Goal: Transaction & Acquisition: Purchase product/service

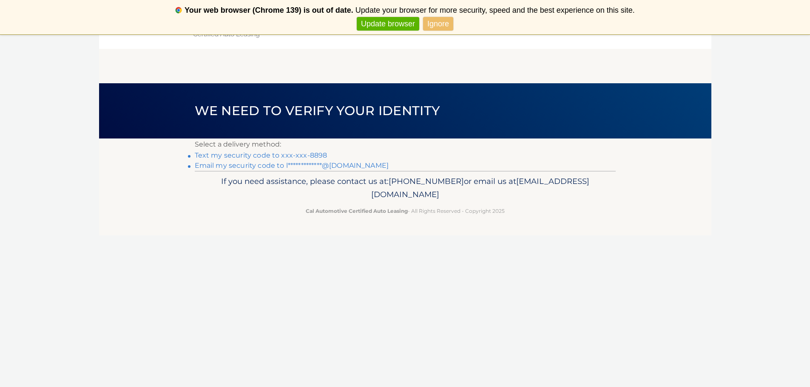
click at [286, 154] on link "Text my security code to xxx-xxx-8898" at bounding box center [261, 155] width 133 height 8
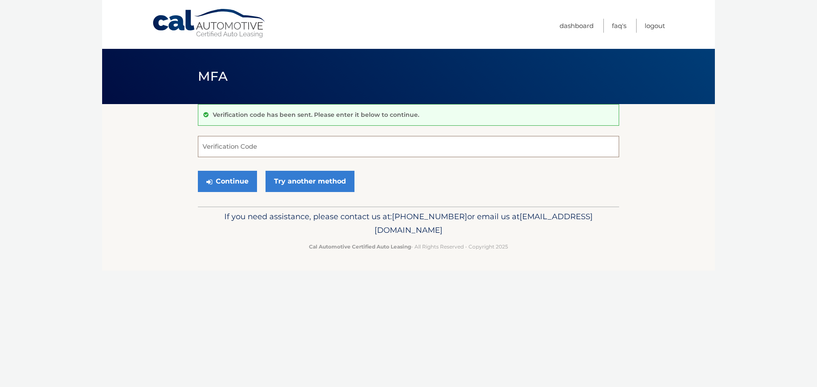
click at [284, 151] on input "Verification Code" at bounding box center [408, 146] width 421 height 21
click at [285, 152] on input "Verification Code" at bounding box center [408, 146] width 421 height 21
type input "215030"
click at [241, 188] on button "Continue" at bounding box center [227, 181] width 59 height 21
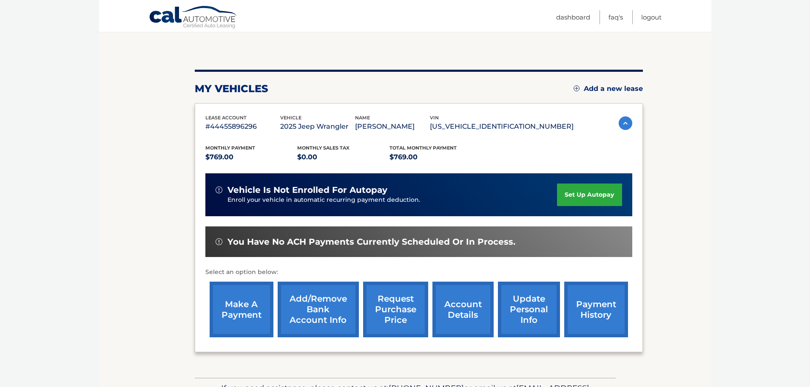
scroll to position [83, 0]
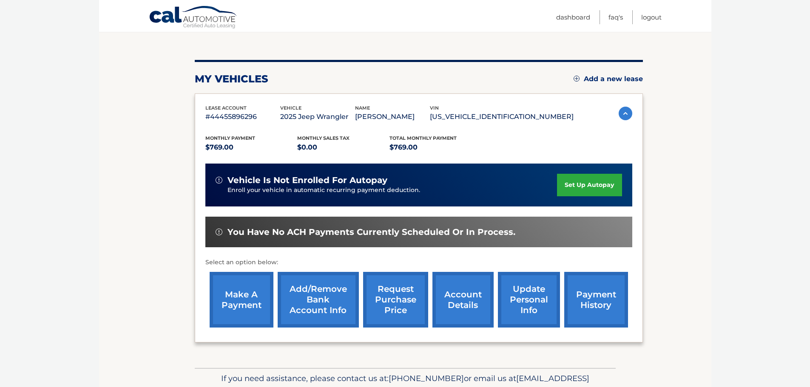
click at [254, 303] on link "make a payment" at bounding box center [242, 300] width 64 height 56
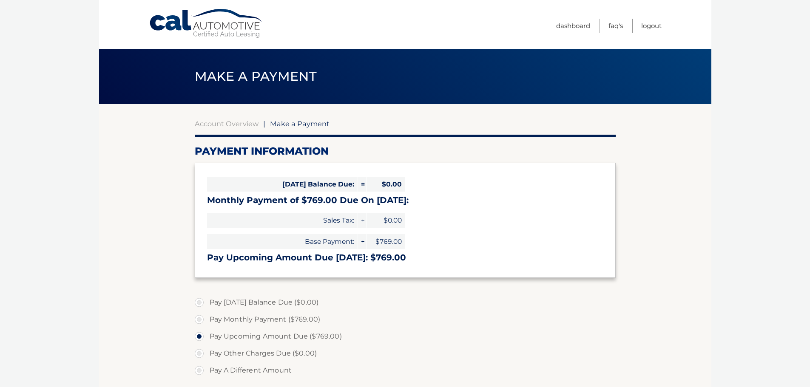
click at [196, 372] on label "Pay A Different Amount" at bounding box center [405, 370] width 421 height 17
click at [198, 372] on input "Pay A Different Amount" at bounding box center [202, 369] width 9 height 14
radio input "true"
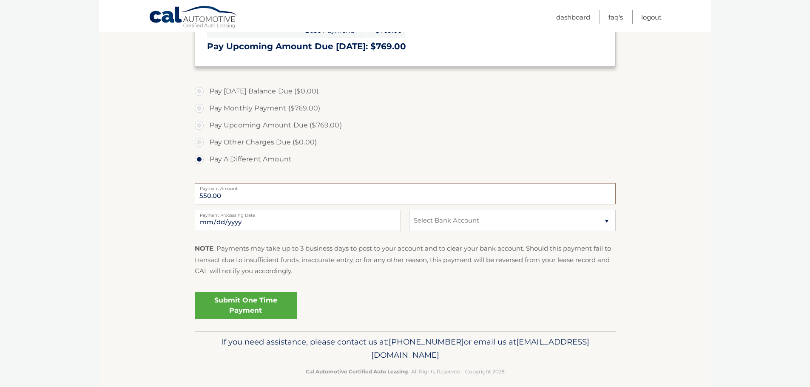
type input "550.00"
click at [241, 222] on input "2025-10-08" at bounding box center [298, 220] width 206 height 21
type input "2025-10-17"
click at [442, 222] on select "Select Bank Account Checking CAPITAL ONE N.A. *****7005 Checking JPMORGAN CHASE…" at bounding box center [512, 220] width 206 height 21
click at [409, 210] on select "Select Bank Account Checking CAPITAL ONE N.A. *****7005 Checking JPMORGAN CHASE…" at bounding box center [512, 220] width 206 height 21
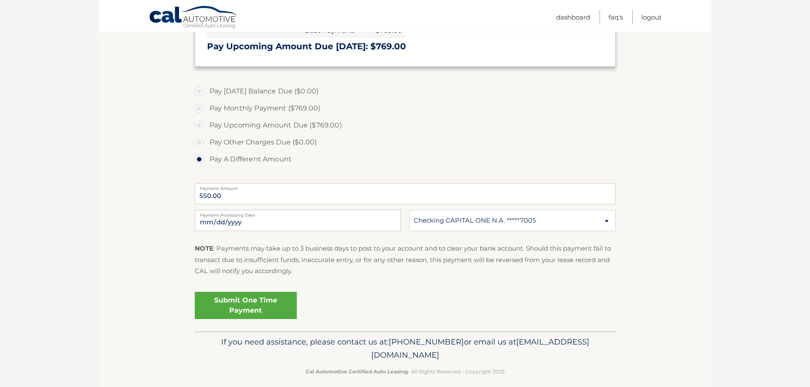
drag, startPoint x: 225, startPoint y: 309, endPoint x: 602, endPoint y: 287, distance: 377.4
click at [589, 320] on div "Submit One Time Payment" at bounding box center [405, 309] width 421 height 40
click at [605, 223] on select "Select Bank Account Checking CAPITAL ONE N.A. *****7005 Checking JPMORGAN CHASE…" at bounding box center [512, 220] width 206 height 21
select select "NTFmNDBkMjctNDI3NC00OTBhLWE2MjMtMmY2N2IzYzVhMzc2"
click at [409, 210] on select "Select Bank Account Checking CAPITAL ONE N.A. *****7005 Checking JPMORGAN CHASE…" at bounding box center [512, 220] width 206 height 21
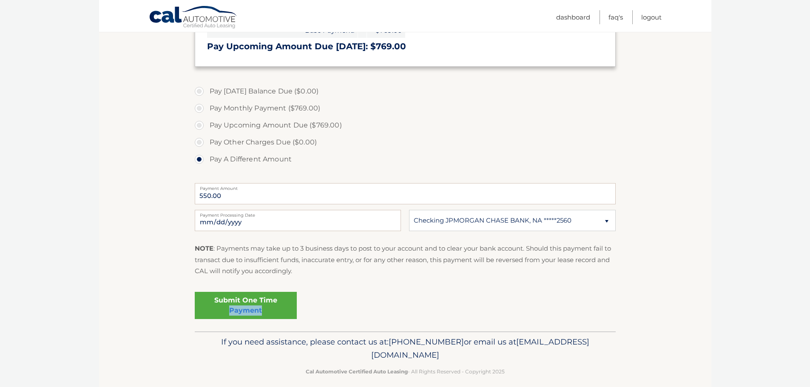
click at [220, 307] on link "Submit One Time Payment" at bounding box center [246, 305] width 102 height 27
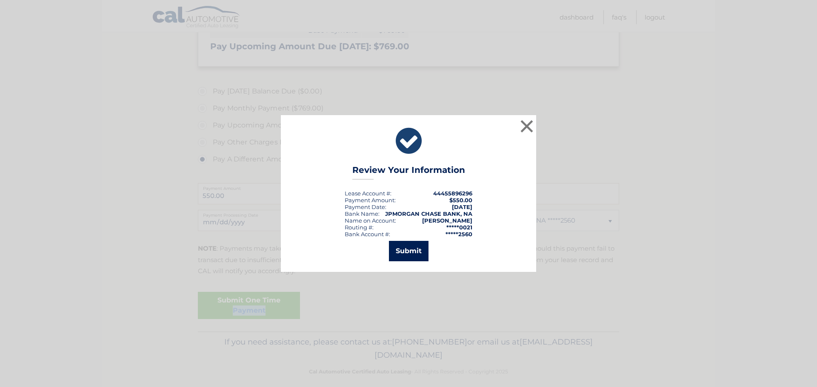
click at [410, 249] on button "Submit" at bounding box center [409, 251] width 40 height 20
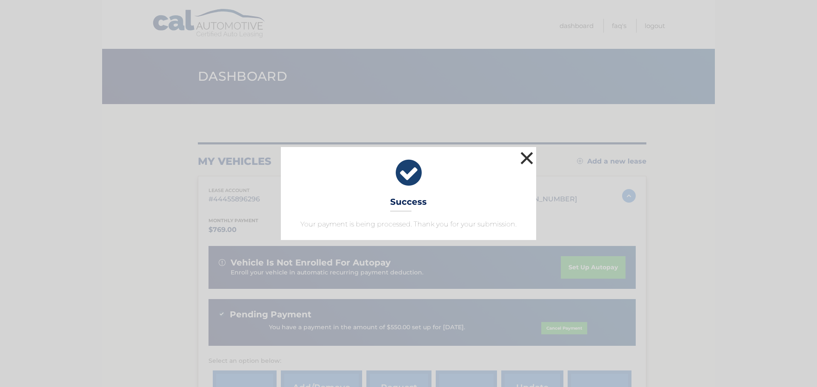
click at [525, 157] on button "×" at bounding box center [526, 158] width 17 height 17
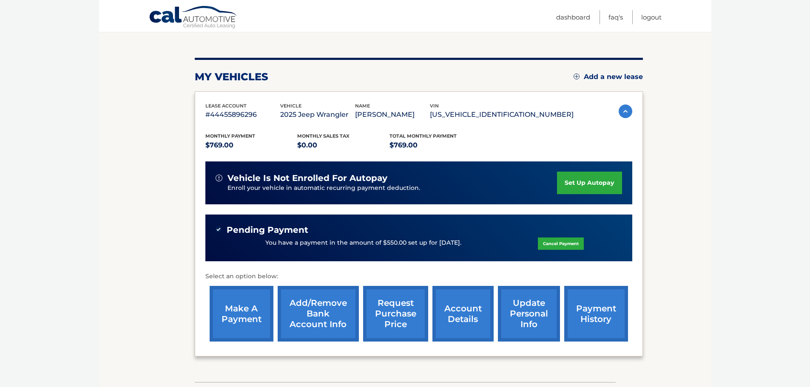
scroll to position [91, 0]
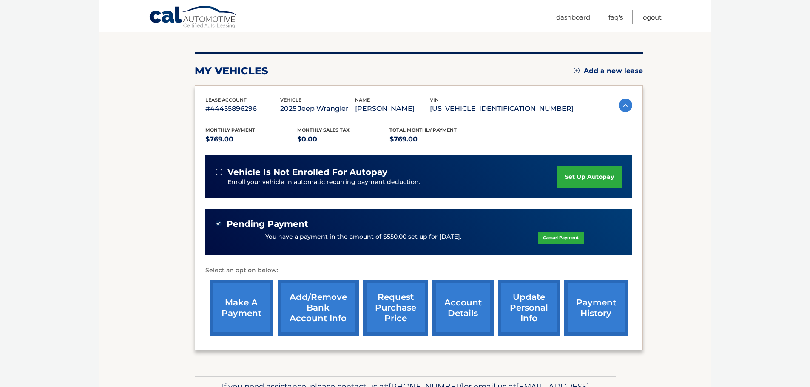
click at [251, 292] on link "make a payment" at bounding box center [242, 308] width 64 height 56
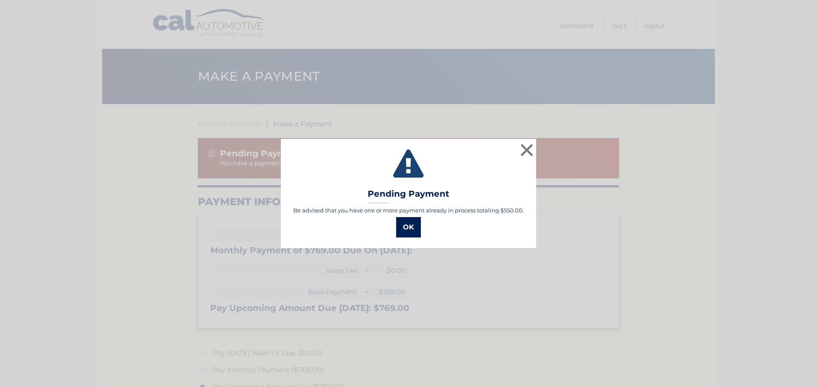
click at [409, 226] on button "OK" at bounding box center [408, 227] width 25 height 20
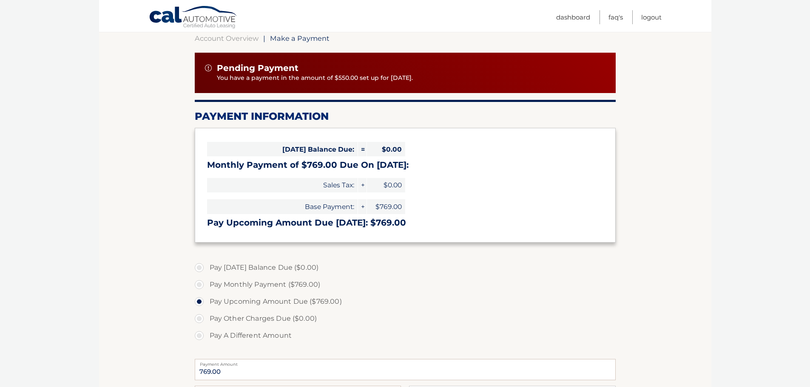
scroll to position [91, 0]
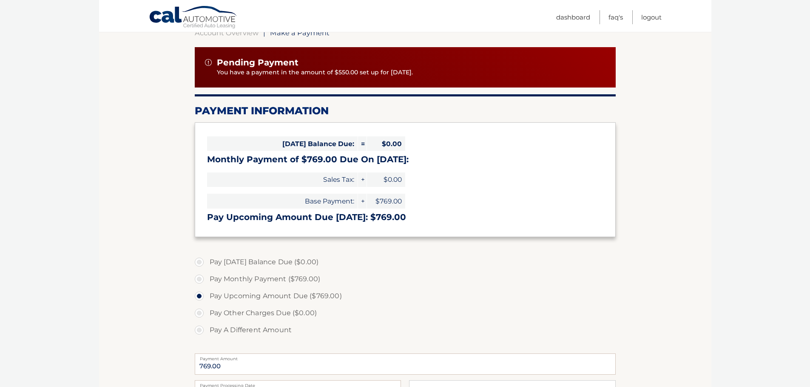
click at [199, 330] on label "Pay A Different Amount" at bounding box center [405, 330] width 421 height 17
click at [199, 330] on input "Pay A Different Amount" at bounding box center [202, 329] width 9 height 14
radio input "true"
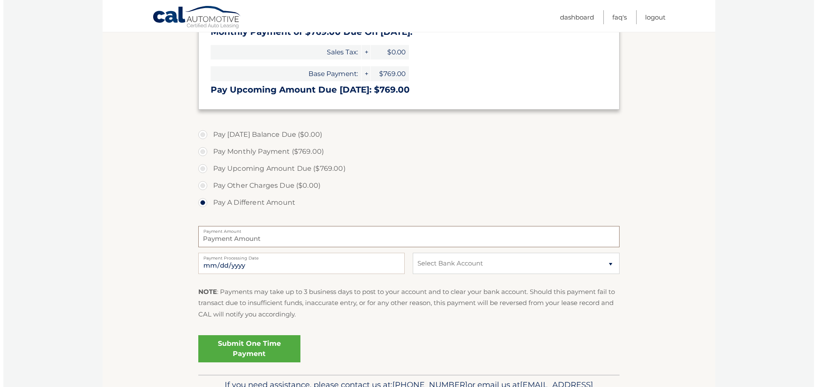
scroll to position [221, 0]
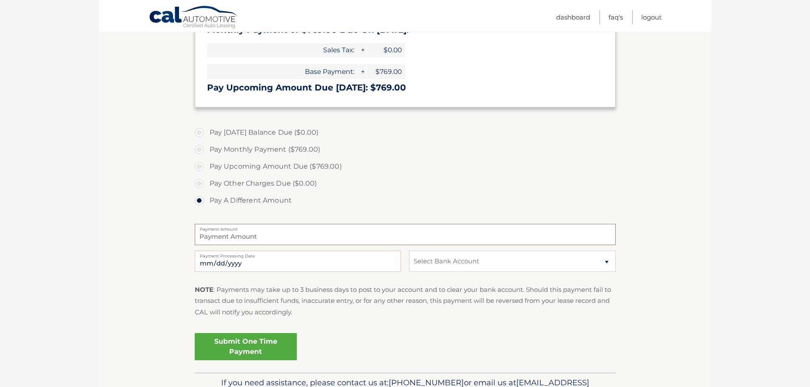
click at [262, 239] on input "Payment Amount" at bounding box center [405, 234] width 421 height 21
type input "219.00"
click at [472, 262] on select "Select Bank Account Checking CAPITAL ONE N.A. *****7005 Checking JPMORGAN CHASE…" at bounding box center [512, 261] width 206 height 21
select select "OTM5NWMyOTQtODc1ZS00ZmE4LWE3ZjItYmJiNWZhMzQ5NmU4"
click at [409, 251] on select "Select Bank Account Checking CAPITAL ONE N.A. *****7005 Checking JPMORGAN CHASE…" at bounding box center [512, 261] width 206 height 21
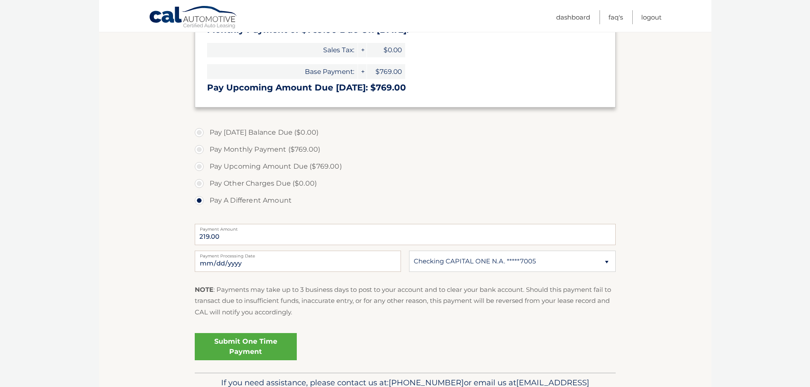
click at [231, 345] on link "Submit One Time Payment" at bounding box center [246, 346] width 102 height 27
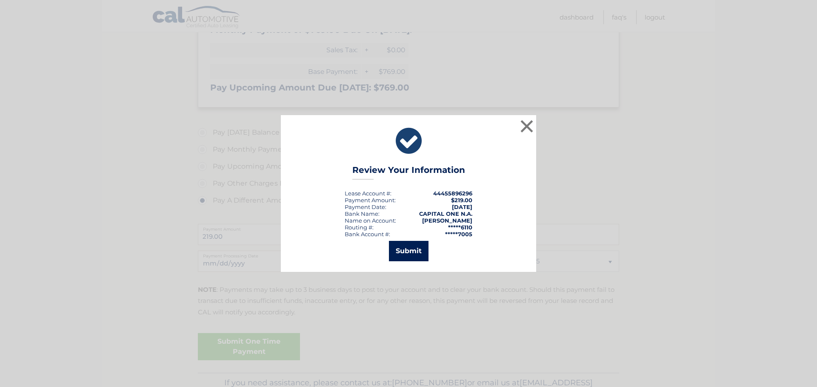
click at [409, 253] on button "Submit" at bounding box center [409, 251] width 40 height 20
